Goal: Check status

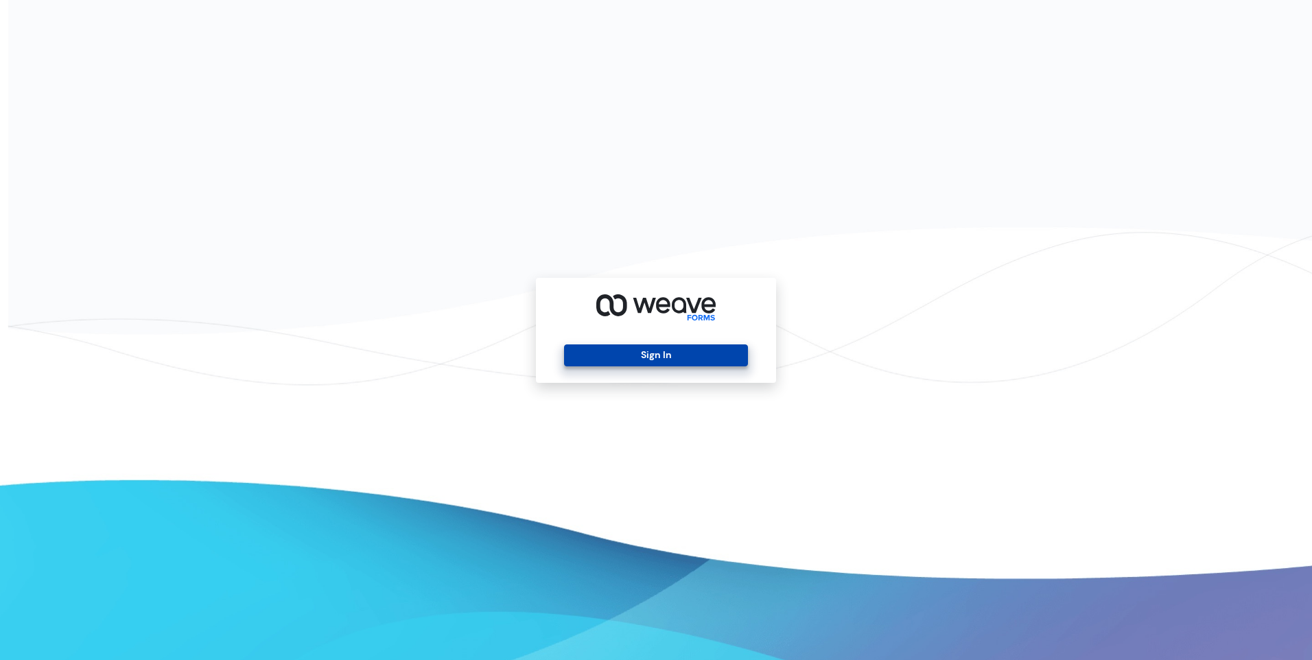
click at [622, 357] on button "Sign In" at bounding box center [655, 355] width 183 height 22
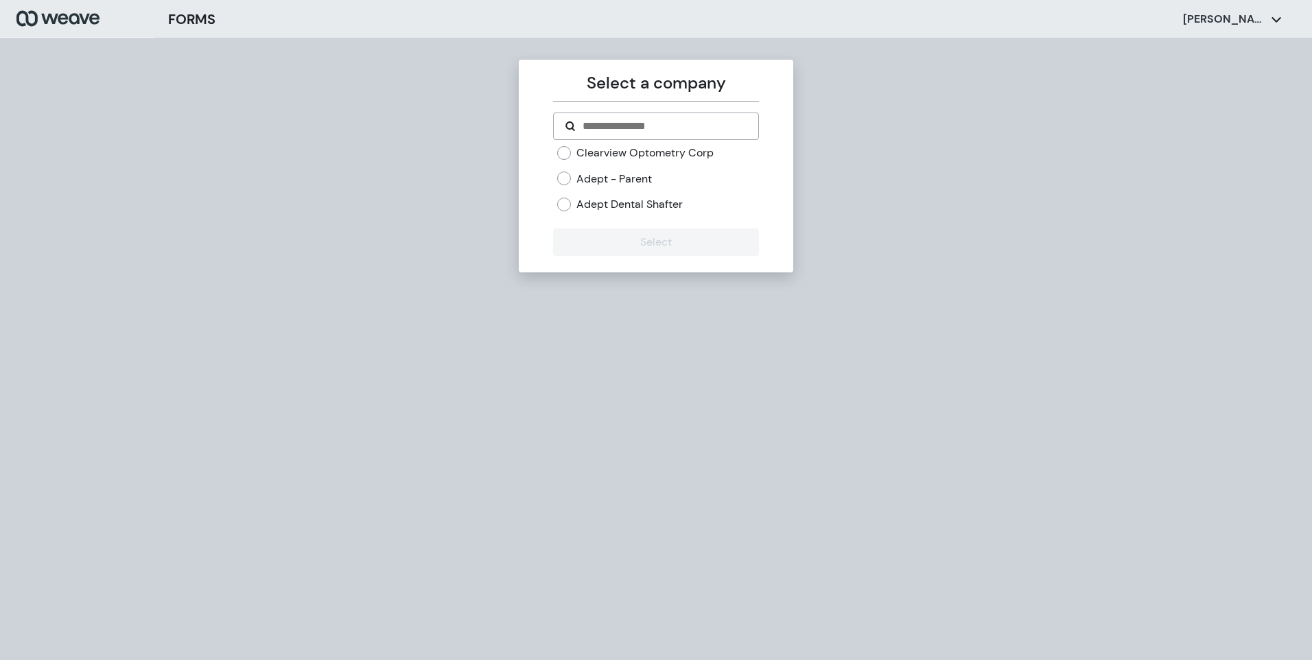
click at [602, 210] on label "Adept Dental Shafter" at bounding box center [629, 204] width 106 height 15
click at [639, 238] on button "Select" at bounding box center [655, 241] width 205 height 27
